Goal: Check status: Check status

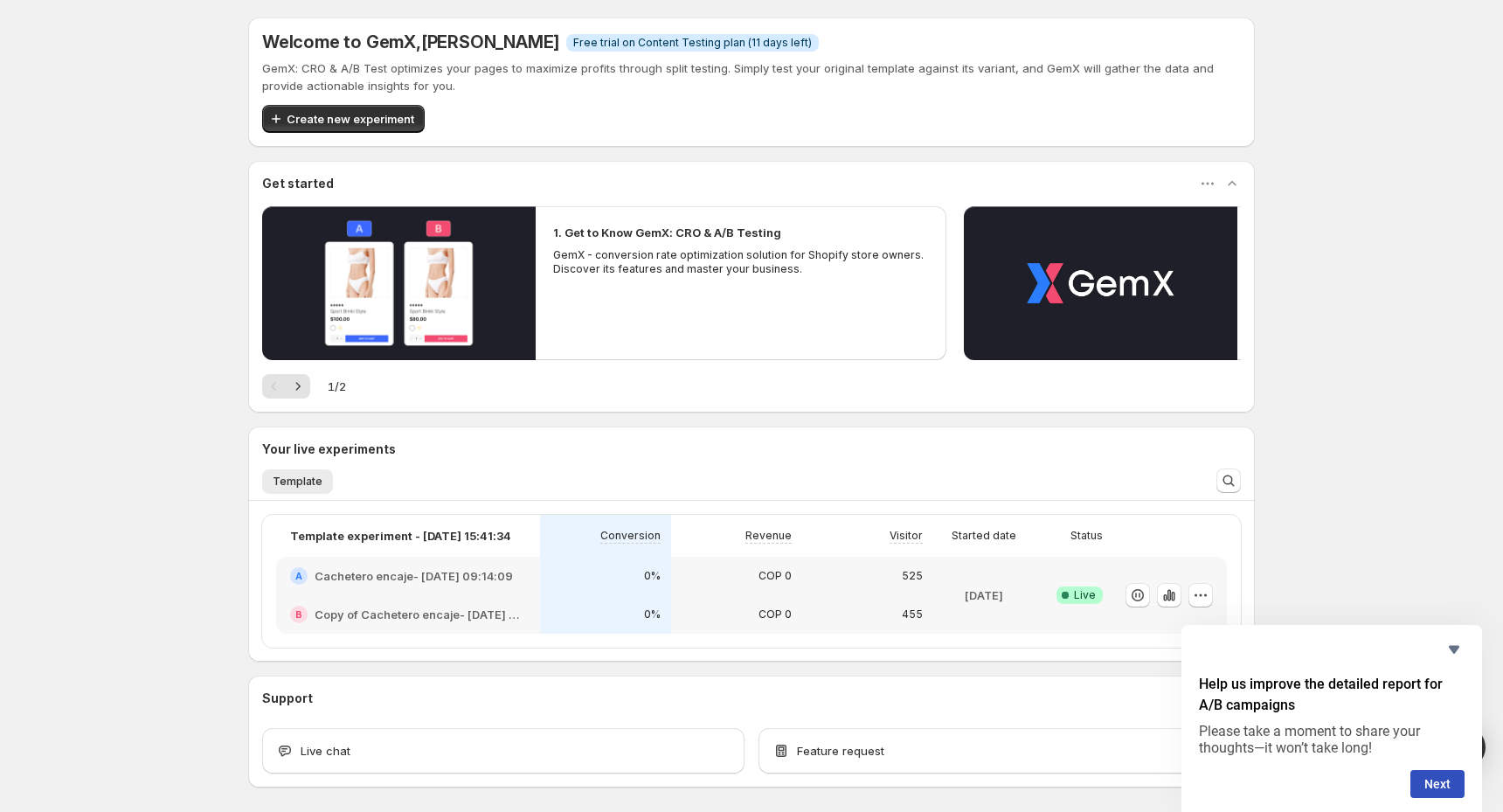
scroll to position [69, 0]
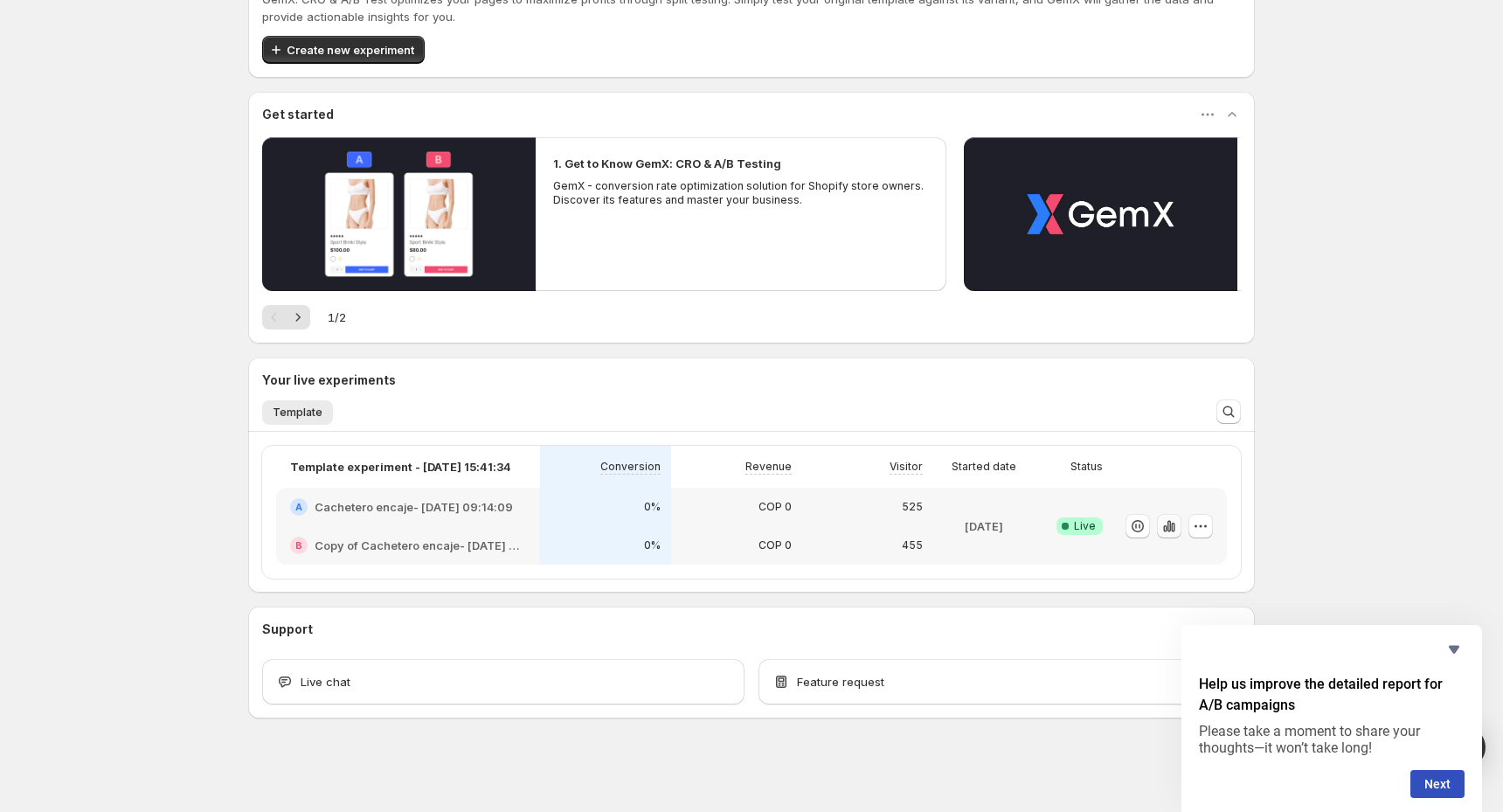
click at [1172, 528] on icon "button" at bounding box center [1173, 528] width 4 height 10
